Goal: Transaction & Acquisition: Book appointment/travel/reservation

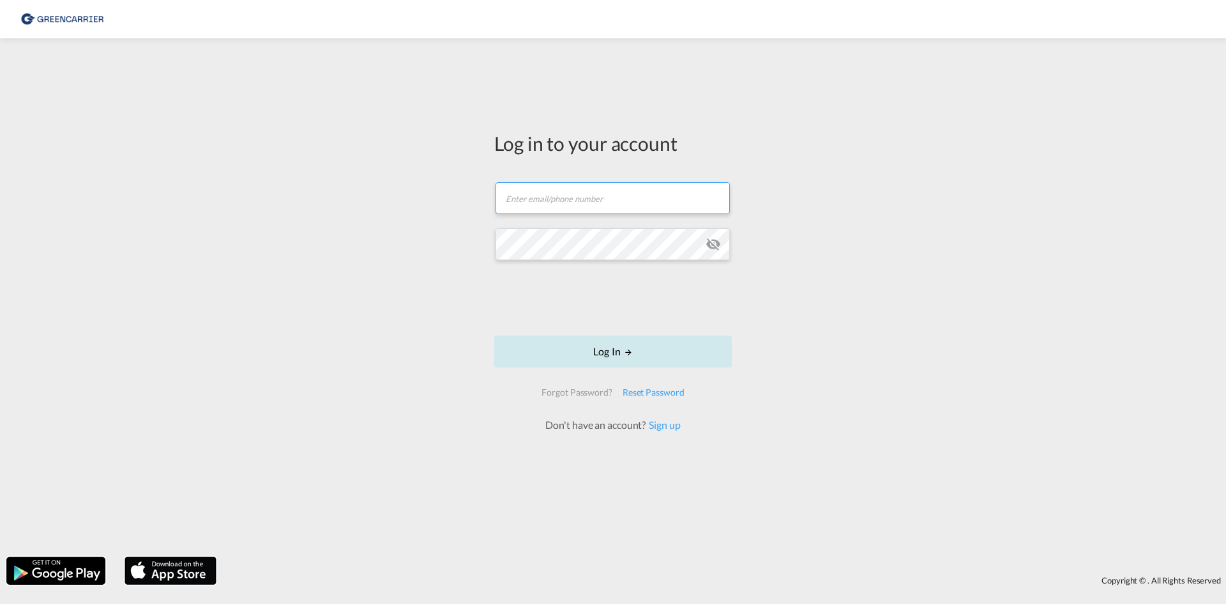
type input "OceanNovonesis.cph@scangl.com"
click at [598, 359] on button "Log In" at bounding box center [613, 351] width 238 height 32
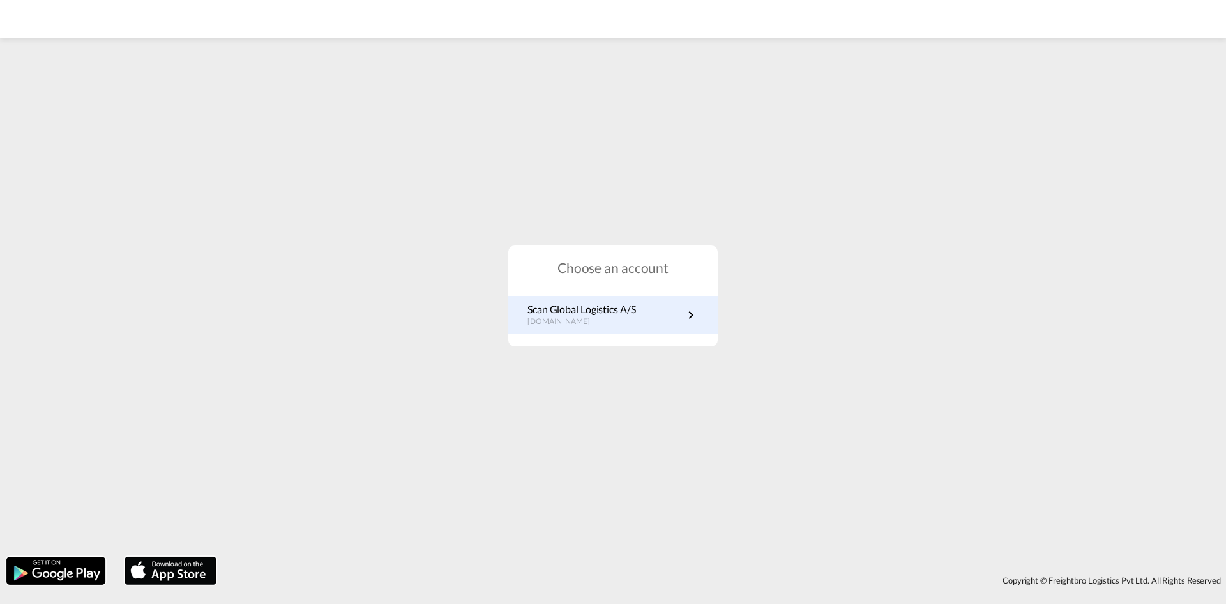
click at [620, 321] on p "dk.portal.greencarrier.com" at bounding box center [582, 321] width 109 height 11
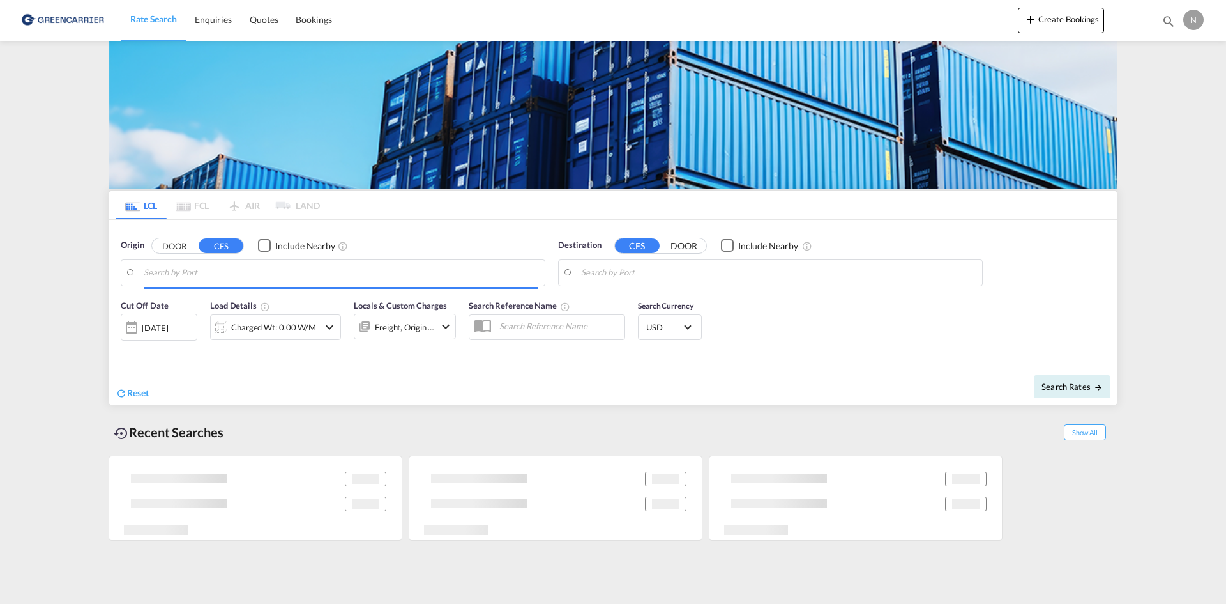
type input "[GEOGRAPHIC_DATA], [GEOGRAPHIC_DATA]"
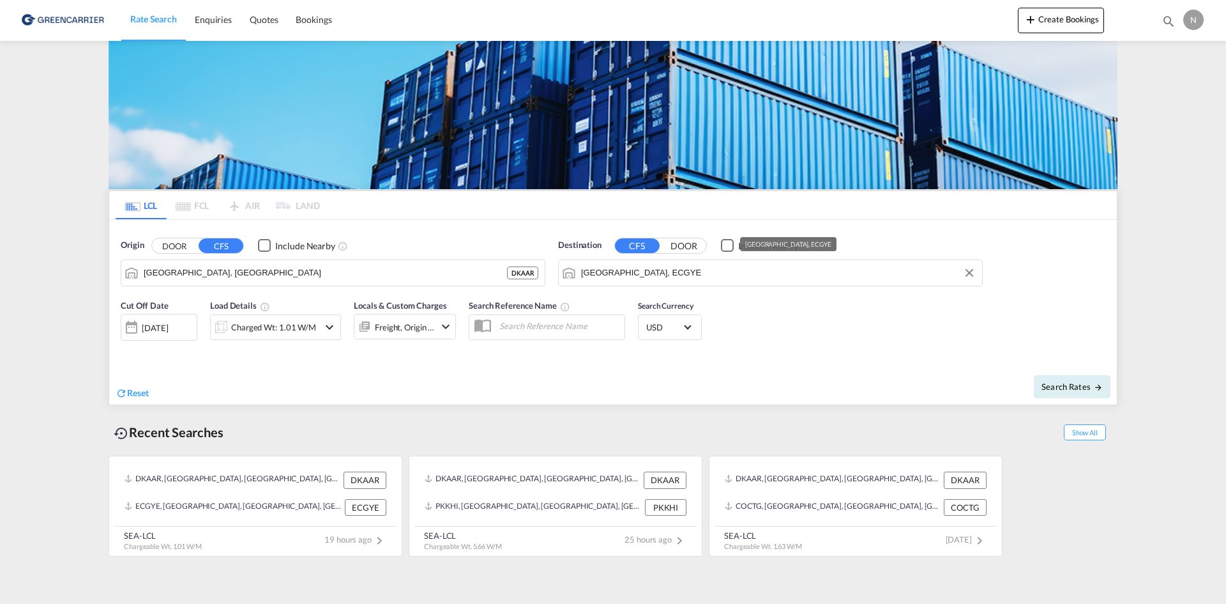
click at [666, 261] on md-input-container "[GEOGRAPHIC_DATA], ECGYE" at bounding box center [770, 273] width 423 height 26
click at [654, 272] on input "[GEOGRAPHIC_DATA], ECGYE" at bounding box center [778, 272] width 395 height 19
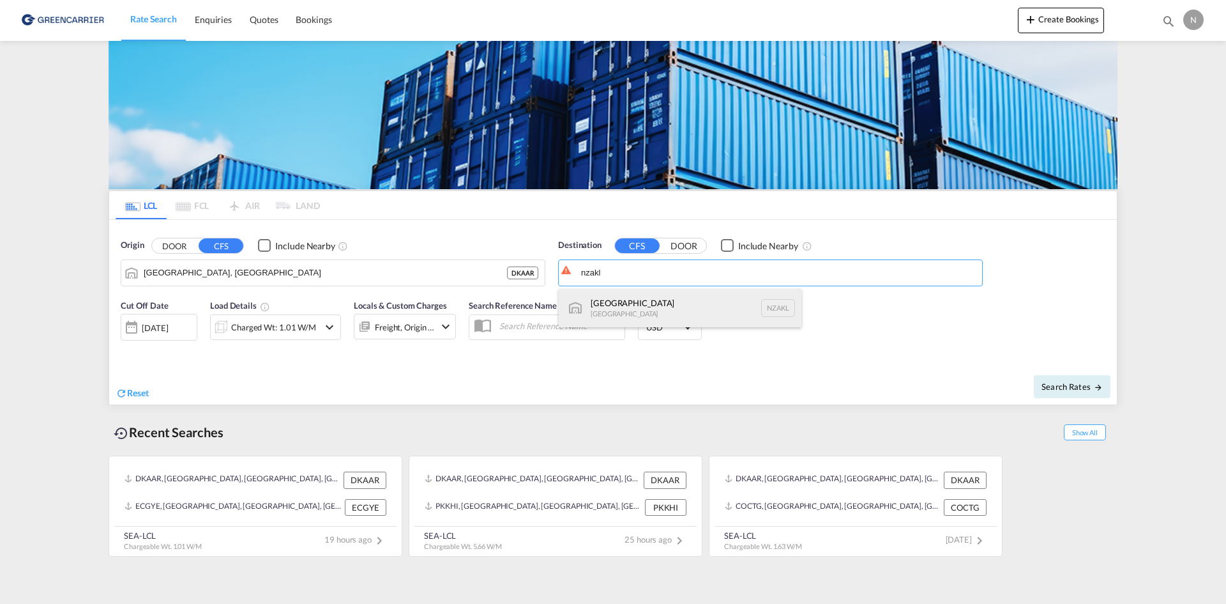
click at [650, 305] on div "[GEOGRAPHIC_DATA] [GEOGRAPHIC_DATA] NZAKL" at bounding box center [680, 308] width 243 height 38
type input "[GEOGRAPHIC_DATA], NZAKL"
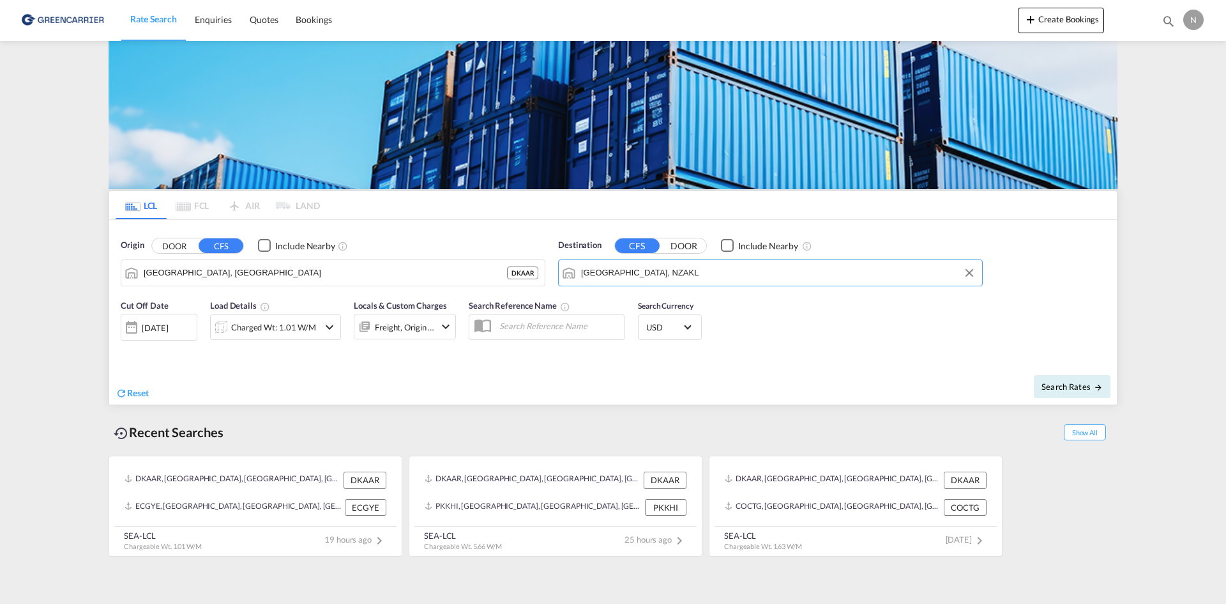
click at [268, 331] on div "Charged Wt: 1.01 W/M" at bounding box center [273, 327] width 85 height 18
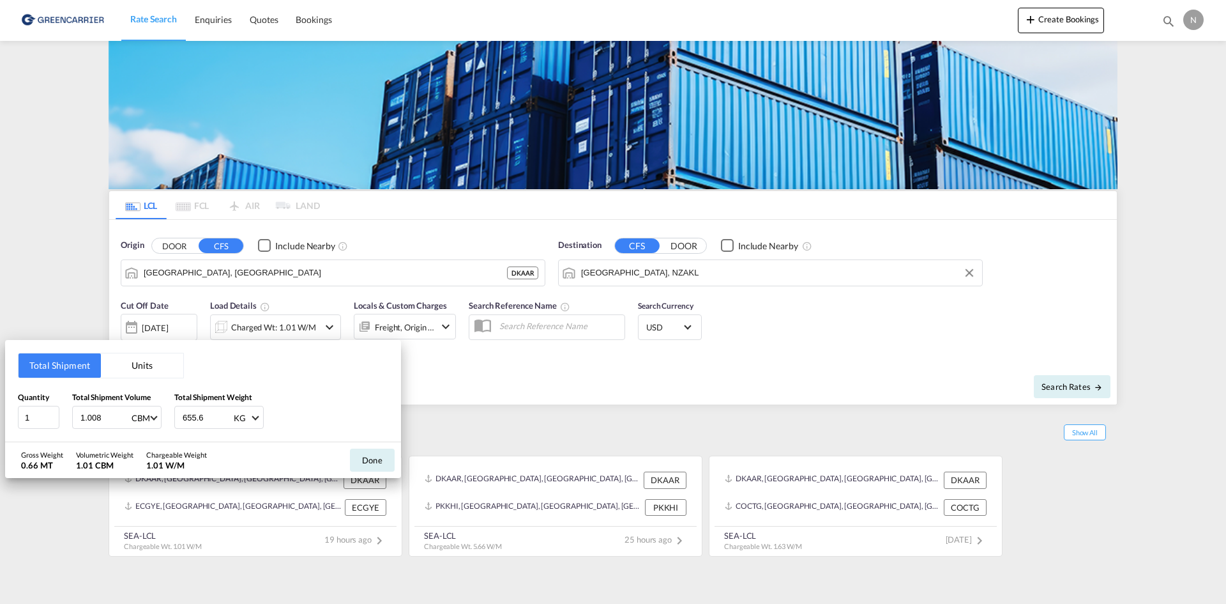
click at [706, 386] on div "Total Shipment Units Quantity 1 Total Shipment Volume 1.008 CBM CBM CFT Total S…" at bounding box center [613, 302] width 1226 height 604
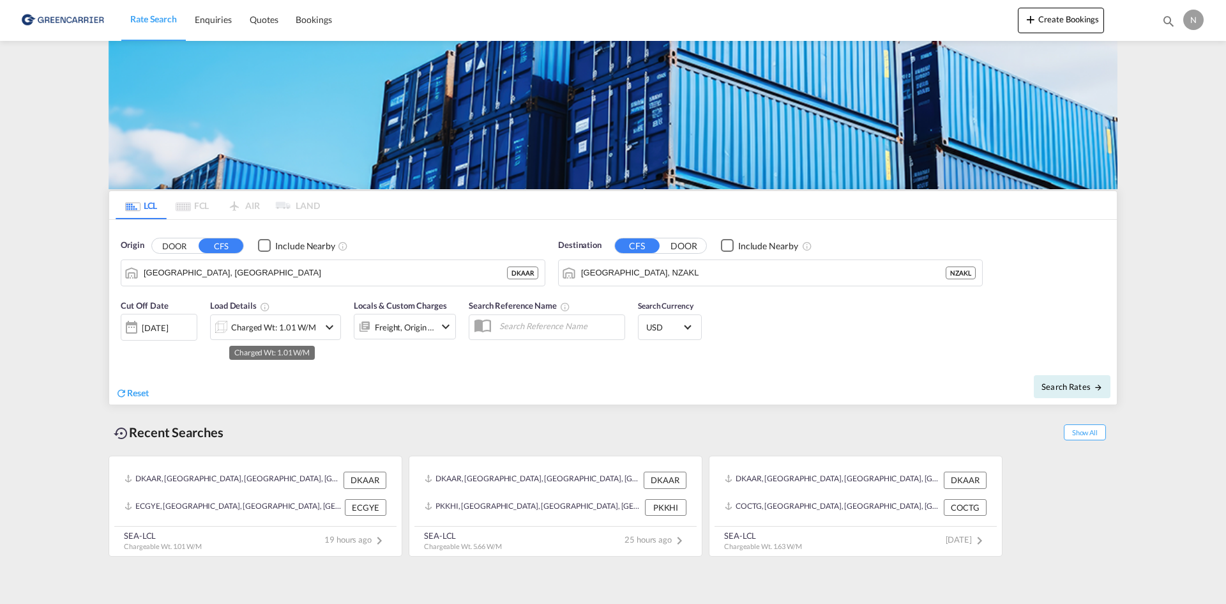
click at [301, 324] on div "Charged Wt: 1.01 W/M" at bounding box center [273, 327] width 85 height 18
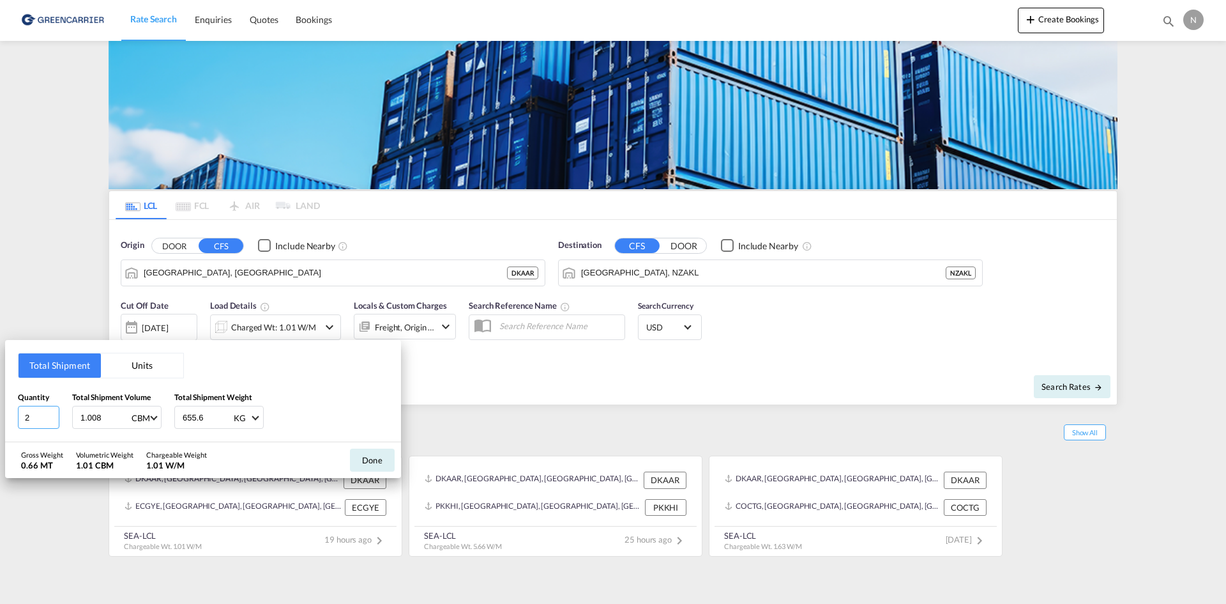
click at [53, 412] on input "2" at bounding box center [39, 417] width 42 height 23
click at [53, 412] on input "3" at bounding box center [39, 417] width 42 height 23
click at [53, 412] on input "4" at bounding box center [39, 417] width 42 height 23
click at [53, 412] on input "5" at bounding box center [39, 417] width 42 height 23
click at [53, 412] on input "6" at bounding box center [39, 417] width 42 height 23
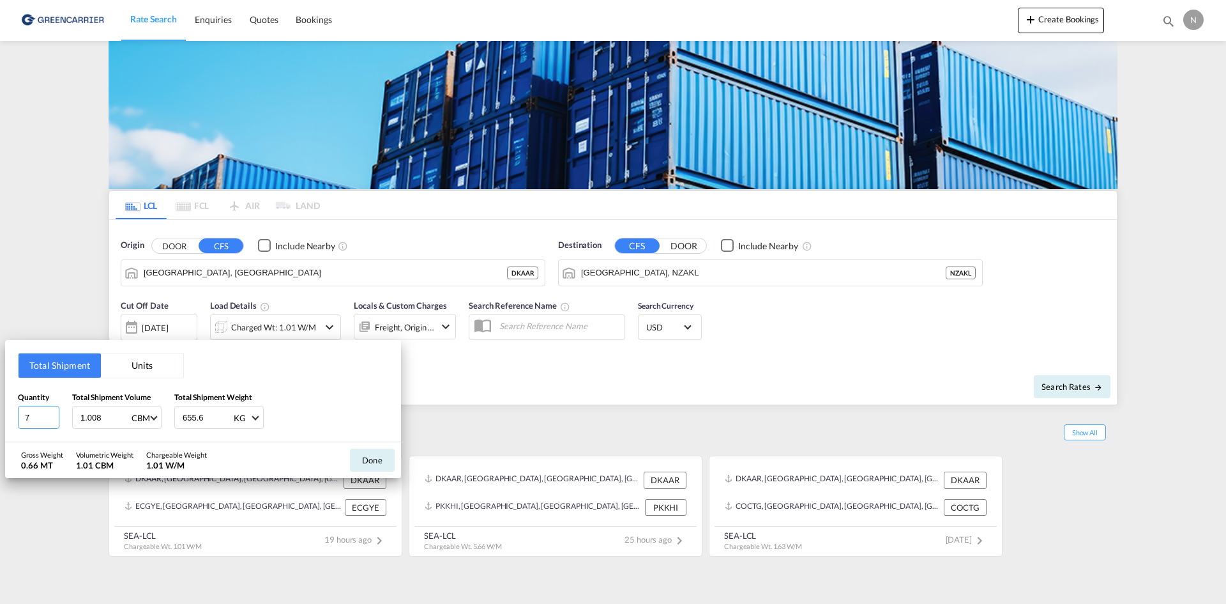
click at [53, 412] on input "7" at bounding box center [39, 417] width 42 height 23
click at [53, 412] on input "8" at bounding box center [39, 417] width 42 height 23
type input "9"
click at [53, 412] on input "9" at bounding box center [39, 417] width 42 height 23
click at [98, 415] on input "1.008" at bounding box center [104, 417] width 51 height 22
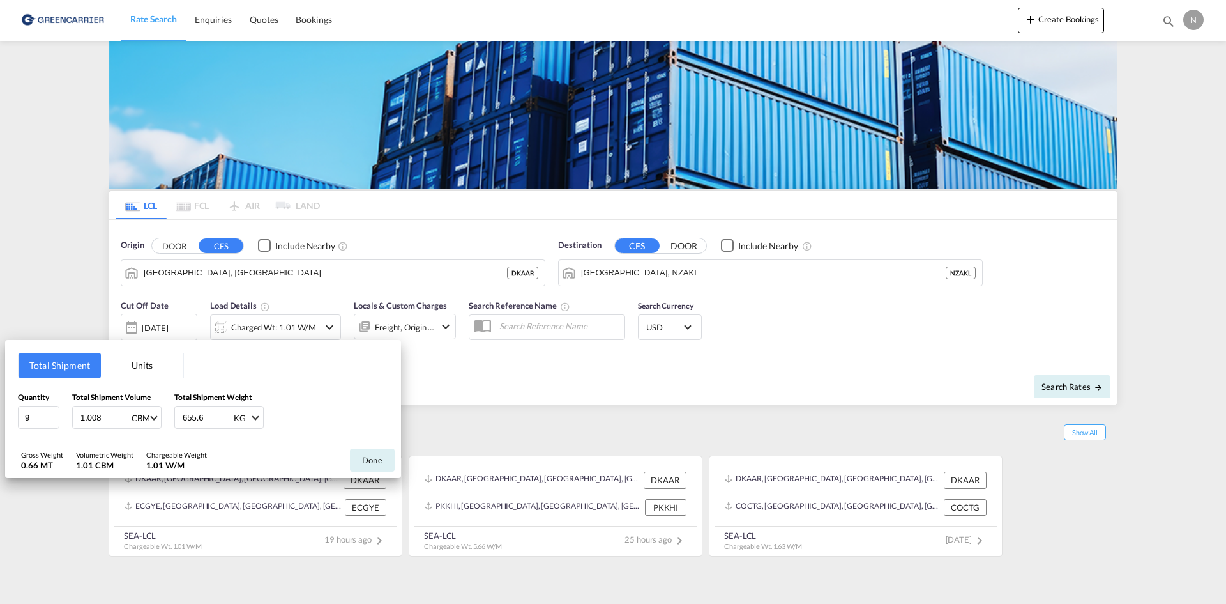
click at [96, 415] on input "1.008" at bounding box center [104, 417] width 51 height 22
type input "8.070"
type input "3150.156"
drag, startPoint x: 376, startPoint y: 461, endPoint x: 392, endPoint y: 419, distance: 45.1
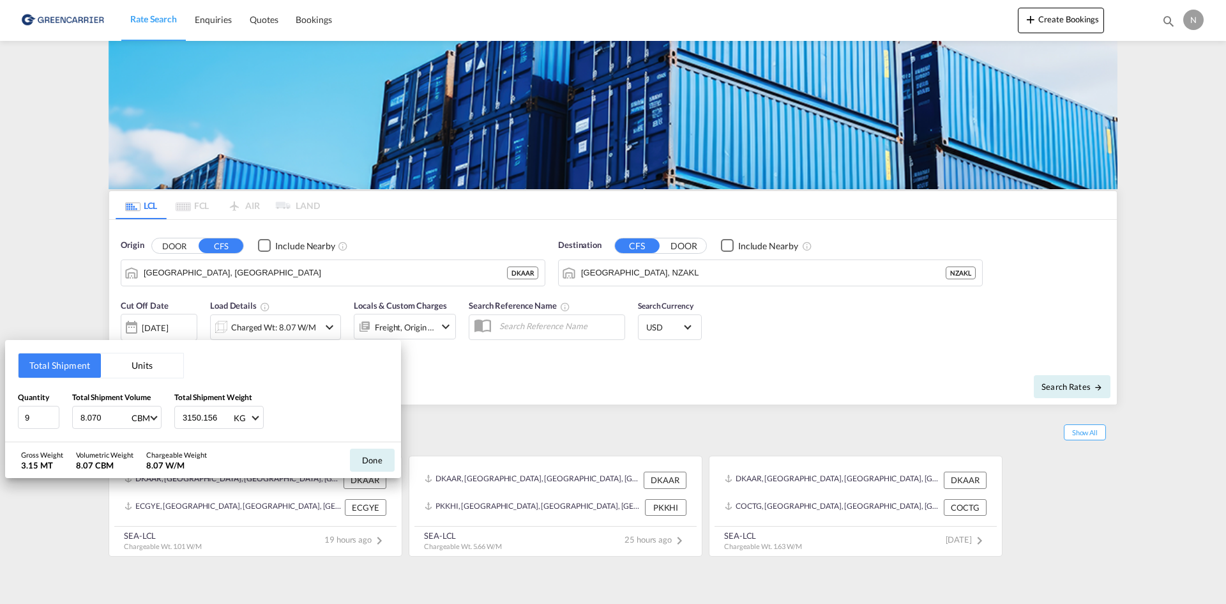
click at [377, 461] on button "Done" at bounding box center [372, 459] width 45 height 23
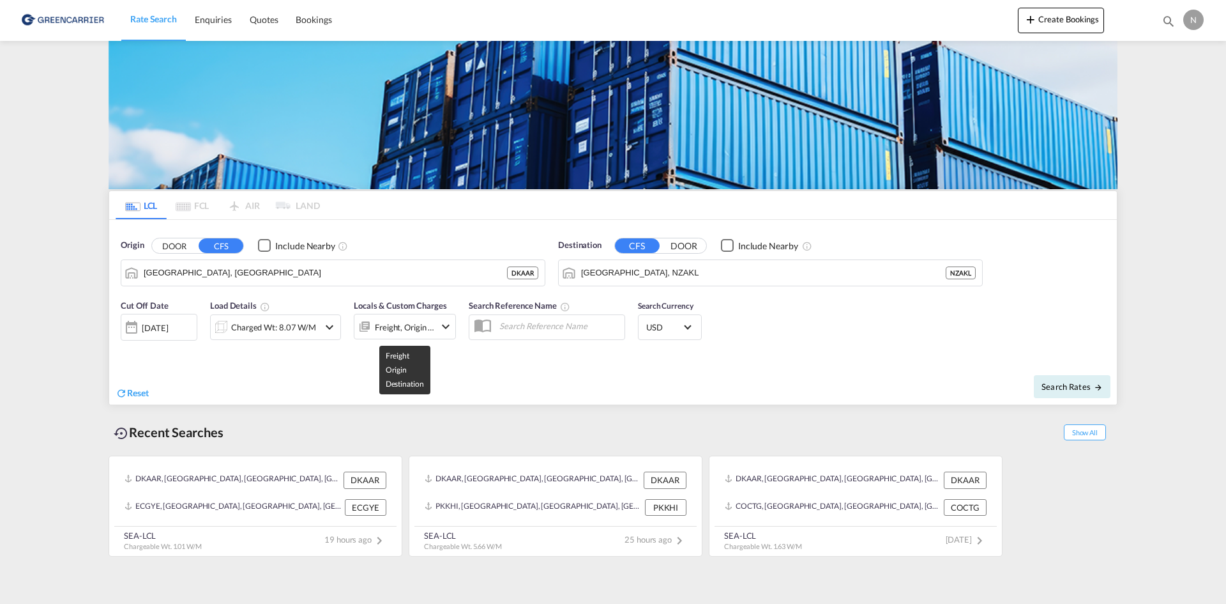
click at [414, 331] on div "Freight, Origin +1" at bounding box center [405, 327] width 60 height 18
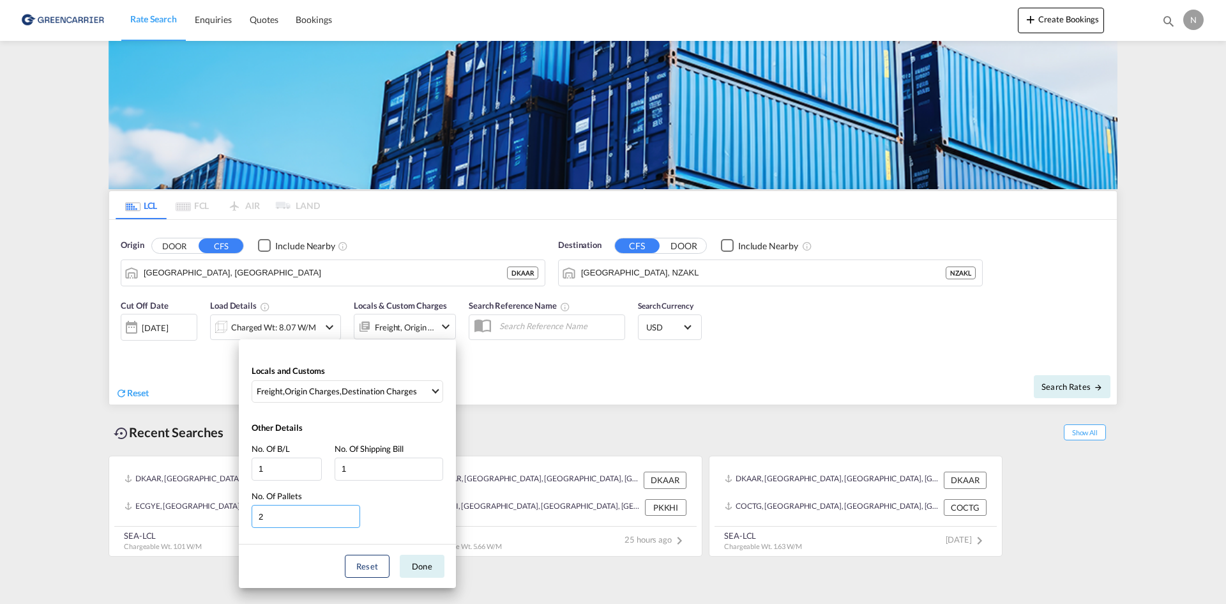
click at [351, 515] on input "2" at bounding box center [306, 516] width 109 height 23
click at [351, 515] on input "3" at bounding box center [306, 516] width 109 height 23
click at [351, 515] on input "4" at bounding box center [306, 516] width 109 height 23
click at [351, 515] on input "5" at bounding box center [306, 516] width 109 height 23
click at [351, 515] on input "6" at bounding box center [306, 516] width 109 height 23
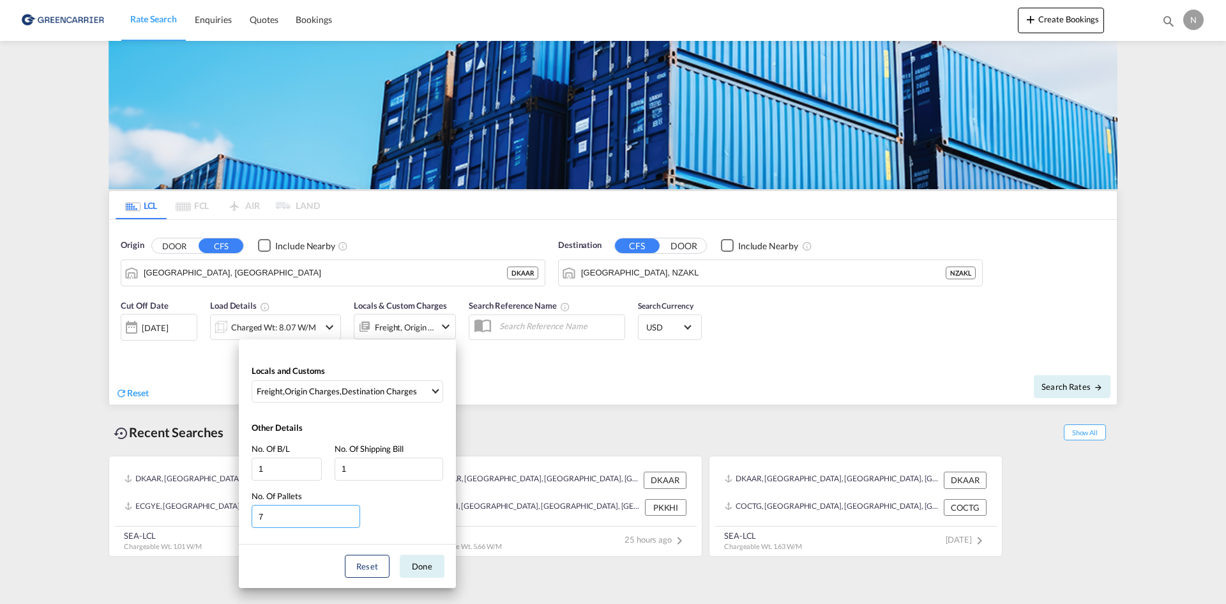
click at [351, 515] on input "7" at bounding box center [306, 516] width 109 height 23
click at [351, 515] on input "8" at bounding box center [306, 516] width 109 height 23
type input "9"
click at [351, 515] on input "9" at bounding box center [306, 516] width 109 height 23
click at [417, 565] on button "Done" at bounding box center [422, 565] width 45 height 23
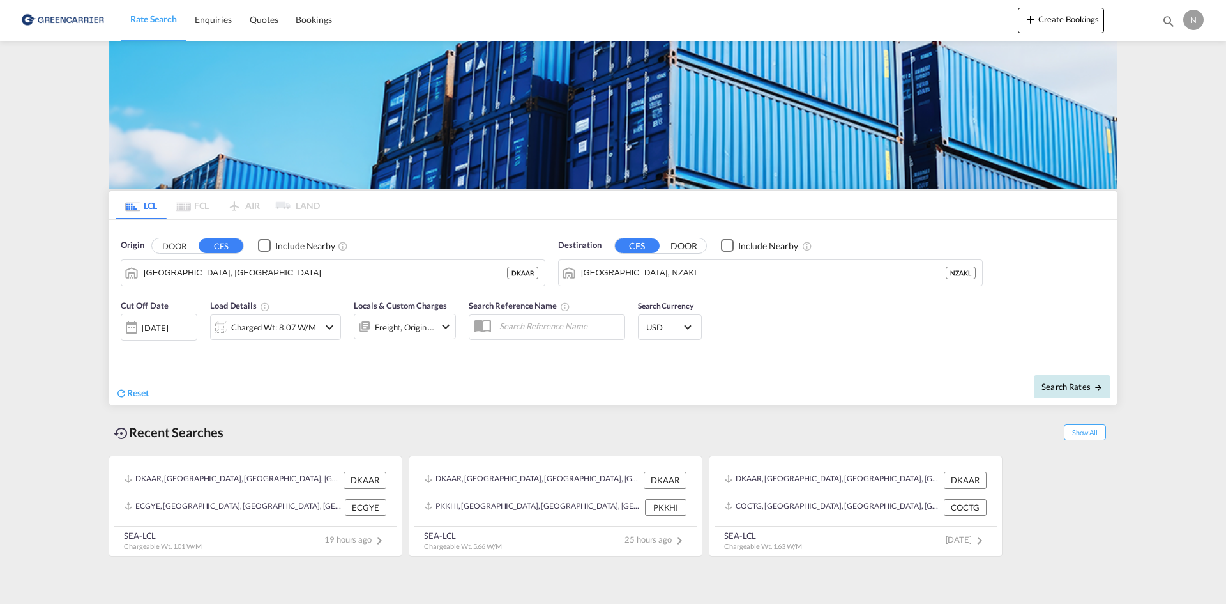
click at [1052, 382] on span "Search Rates" at bounding box center [1072, 386] width 61 height 10
type input "DKAAR to NZAKL / [DATE]"
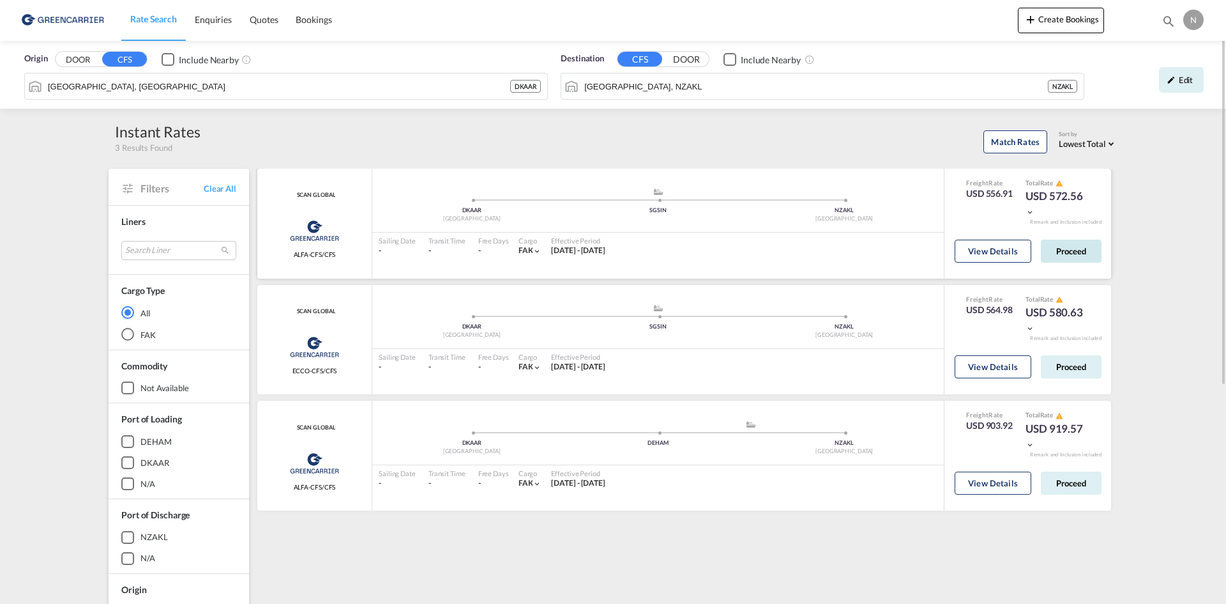
click at [1086, 251] on button "Proceed" at bounding box center [1071, 251] width 61 height 23
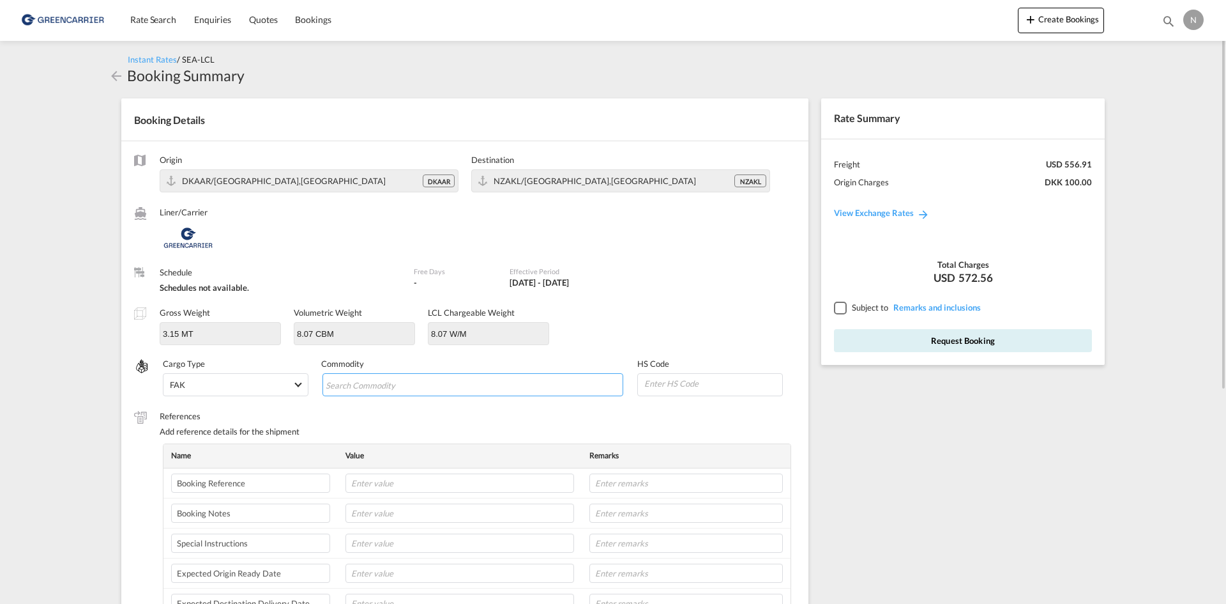
click at [378, 382] on input "Search Commodity" at bounding box center [384, 385] width 117 height 20
type input "ENZYMES"
type input "350790"
click at [390, 483] on input "text" at bounding box center [460, 482] width 229 height 19
paste input "CPH32106708"
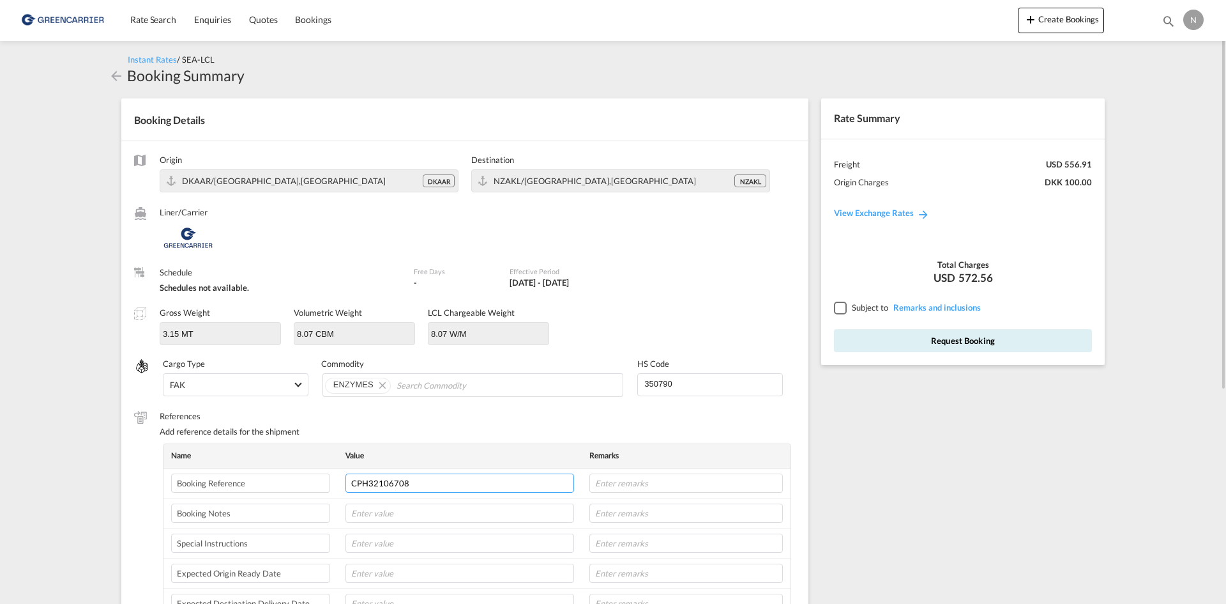
type input "CPH32106708"
type input "NOVONESIS"
type input "19-08"
type input "8L"
click at [846, 307] on div at bounding box center [839, 306] width 11 height 11
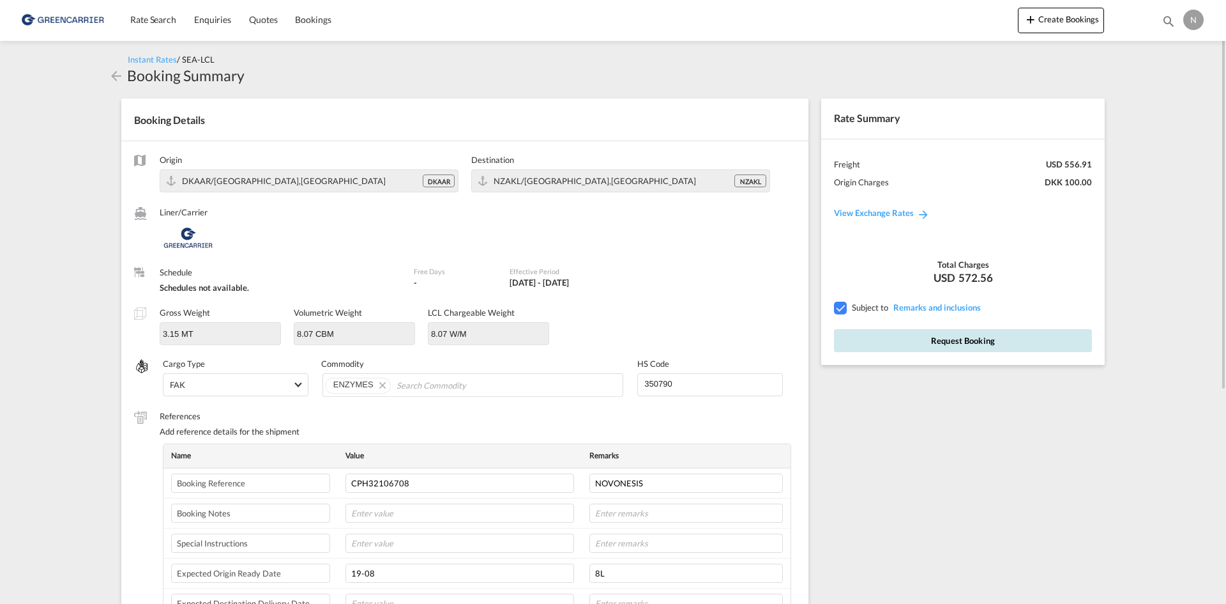
click at [860, 338] on button "Request Booking" at bounding box center [963, 340] width 258 height 23
